Goal: Check status: Check status

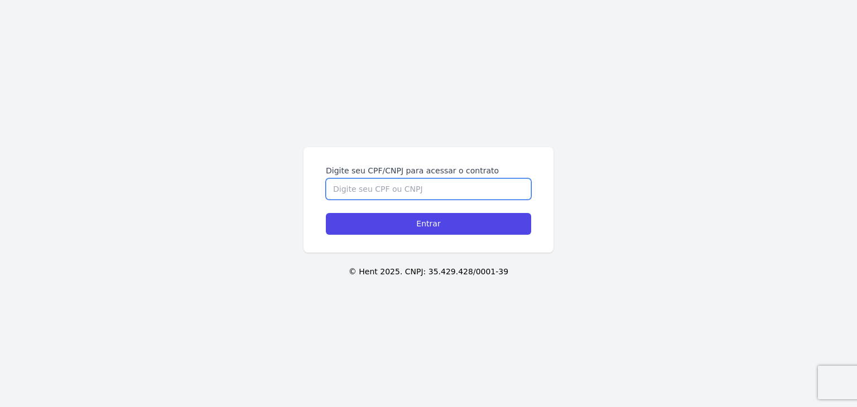
click at [413, 190] on input "Digite seu CPF/CNPJ para acessar o contrato" at bounding box center [428, 189] width 205 height 21
paste input "439.771.158-55"
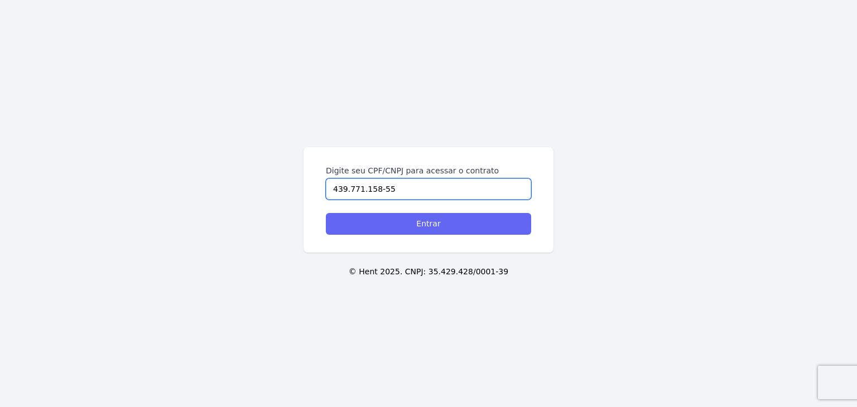
type input "439.771.158-55"
click at [426, 222] on input "Entrar" at bounding box center [428, 224] width 205 height 22
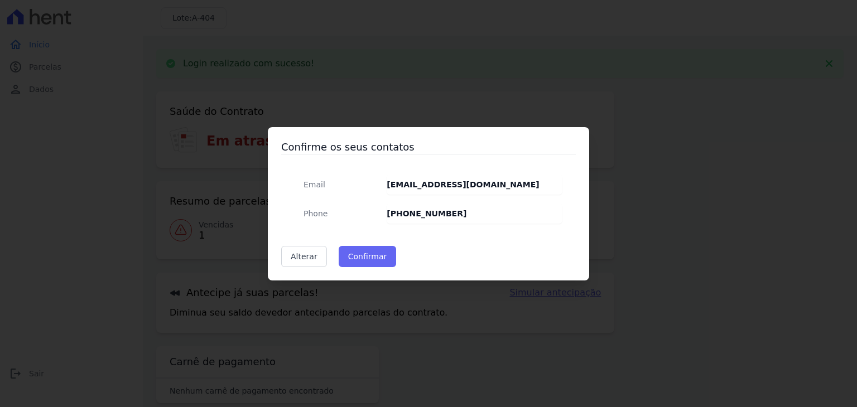
click at [373, 272] on div "Confirme os seus contatos Email Stheffanysouza064@gmail.com Phone (11) 91519-71…" at bounding box center [428, 203] width 321 height 153
click at [374, 264] on button "Confirmar" at bounding box center [368, 256] width 58 height 21
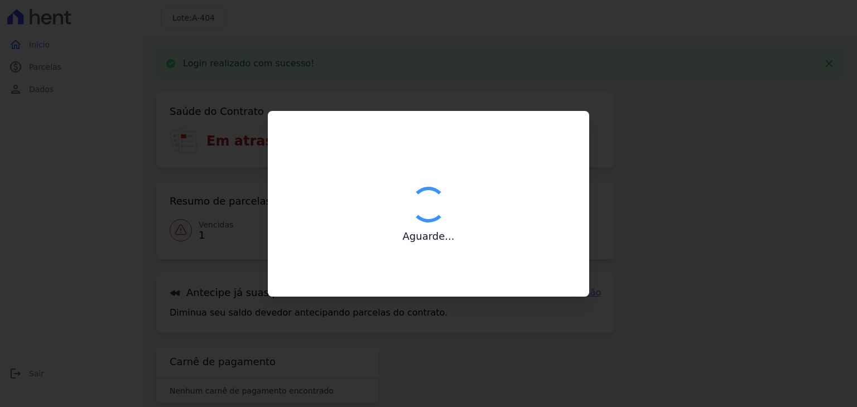
type input "Contatos confirmados com sucesso."
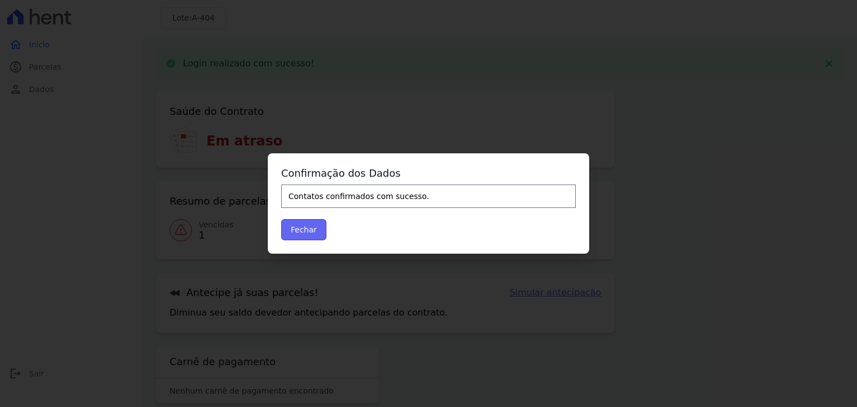
click at [301, 224] on button "Fechar" at bounding box center [303, 229] width 45 height 21
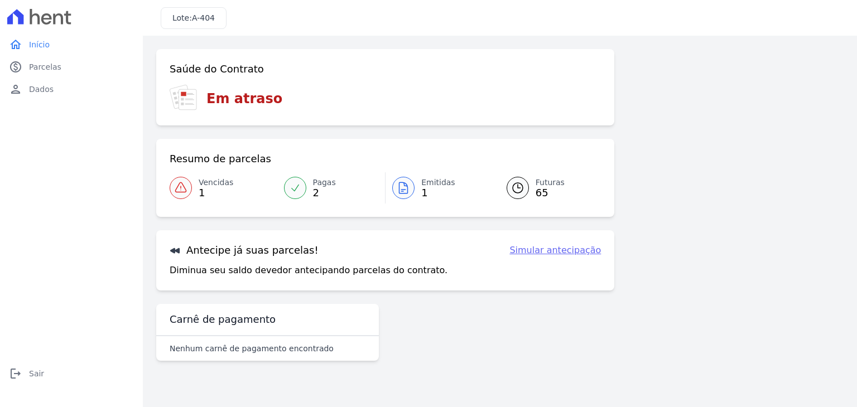
click at [415, 199] on link "Emitidas 1" at bounding box center [439, 187] width 108 height 31
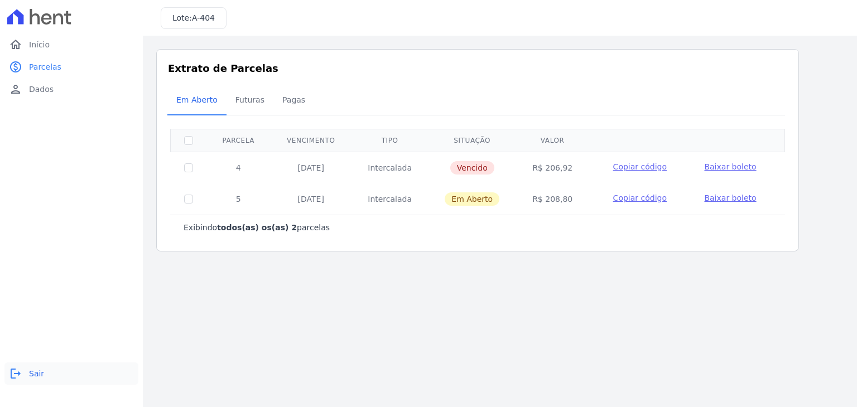
click at [13, 370] on icon "logout" at bounding box center [15, 373] width 13 height 13
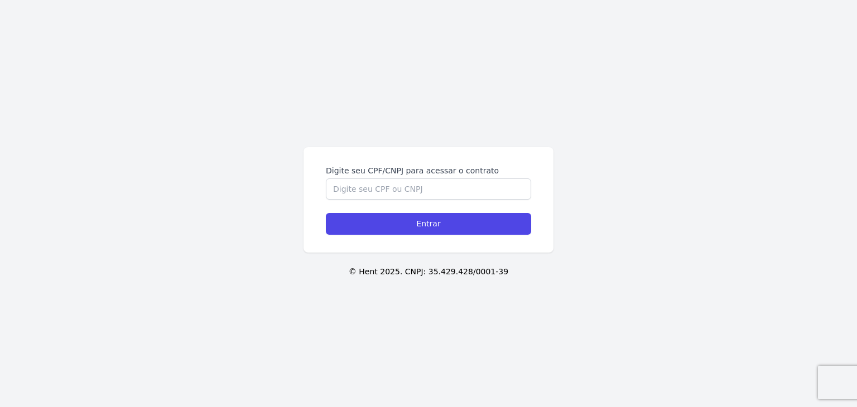
drag, startPoint x: 385, startPoint y: 176, endPoint x: 391, endPoint y: 187, distance: 12.2
click at [391, 187] on div "Digite seu CPF/CNPJ para acessar o contrato" at bounding box center [428, 182] width 205 height 35
click at [394, 192] on input "Digite seu CPF/CNPJ para acessar o contrato" at bounding box center [428, 189] width 205 height 21
paste input "439.771.158-55"
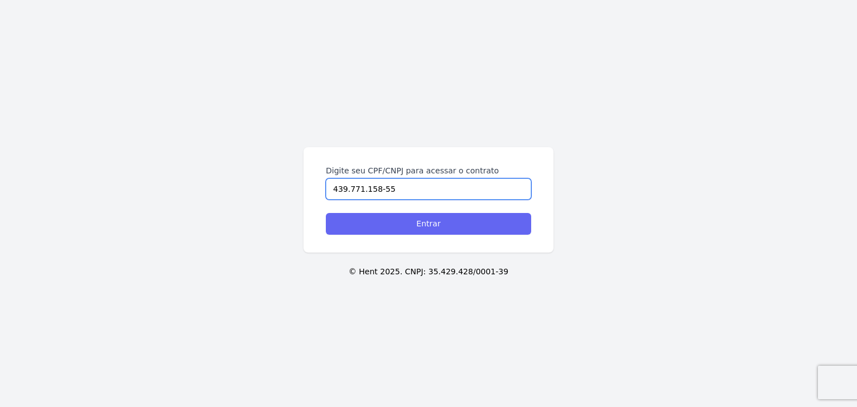
type input "439.771.158-55"
click at [409, 220] on input "Entrar" at bounding box center [428, 224] width 205 height 22
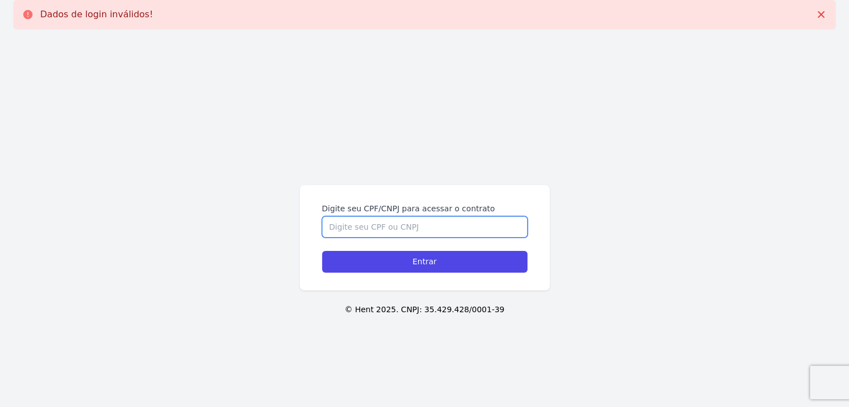
click at [439, 229] on input "Digite seu CPF/CNPJ para acessar o contrato" at bounding box center [424, 226] width 205 height 21
paste input "439.771.158-55"
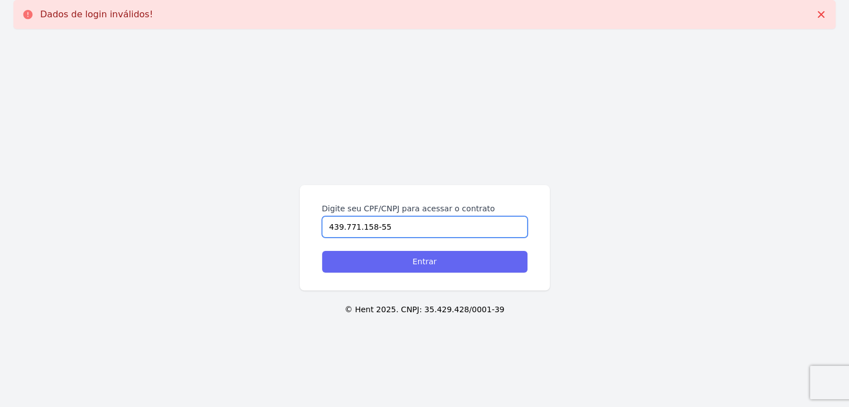
type input "439.771.158-55"
click at [442, 253] on input "Entrar" at bounding box center [424, 262] width 205 height 22
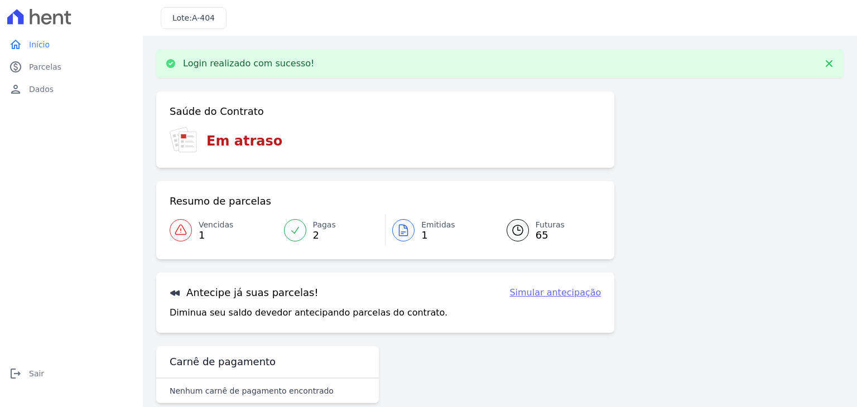
click at [422, 233] on span "1" at bounding box center [438, 235] width 34 height 9
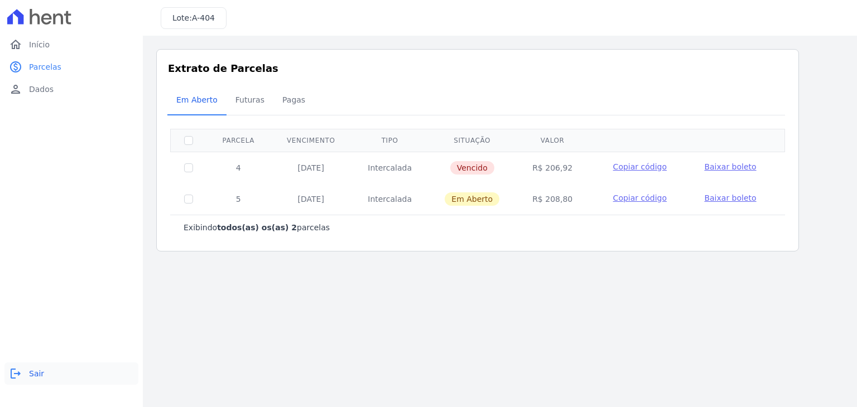
click at [28, 378] on link "logout Sair" at bounding box center [71, 374] width 134 height 22
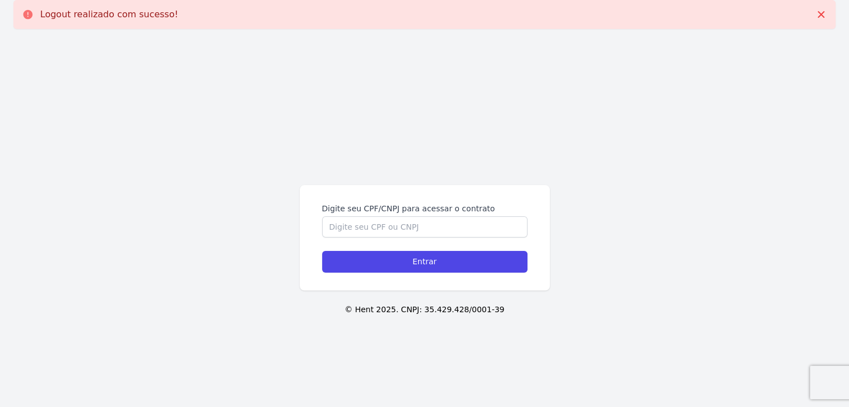
drag, startPoint x: 527, startPoint y: 94, endPoint x: 498, endPoint y: 3, distance: 96.0
click at [522, 79] on div "Digite seu CPF/CNPJ para acessar o contrato Entrar © Hent 2025. CNPJ: 35.429.42…" at bounding box center [424, 241] width 849 height 407
